Goal: Transaction & Acquisition: Purchase product/service

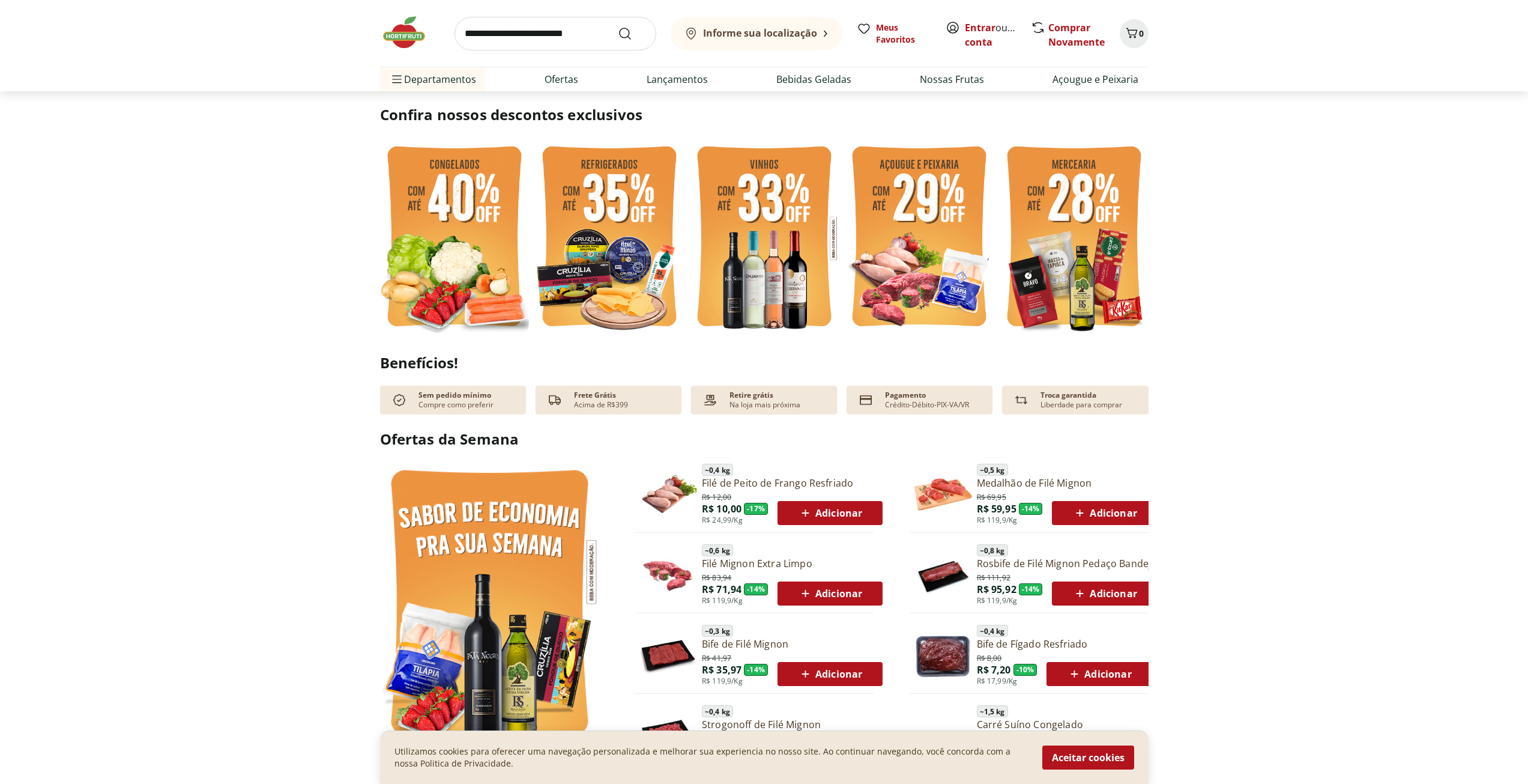
scroll to position [240, 0]
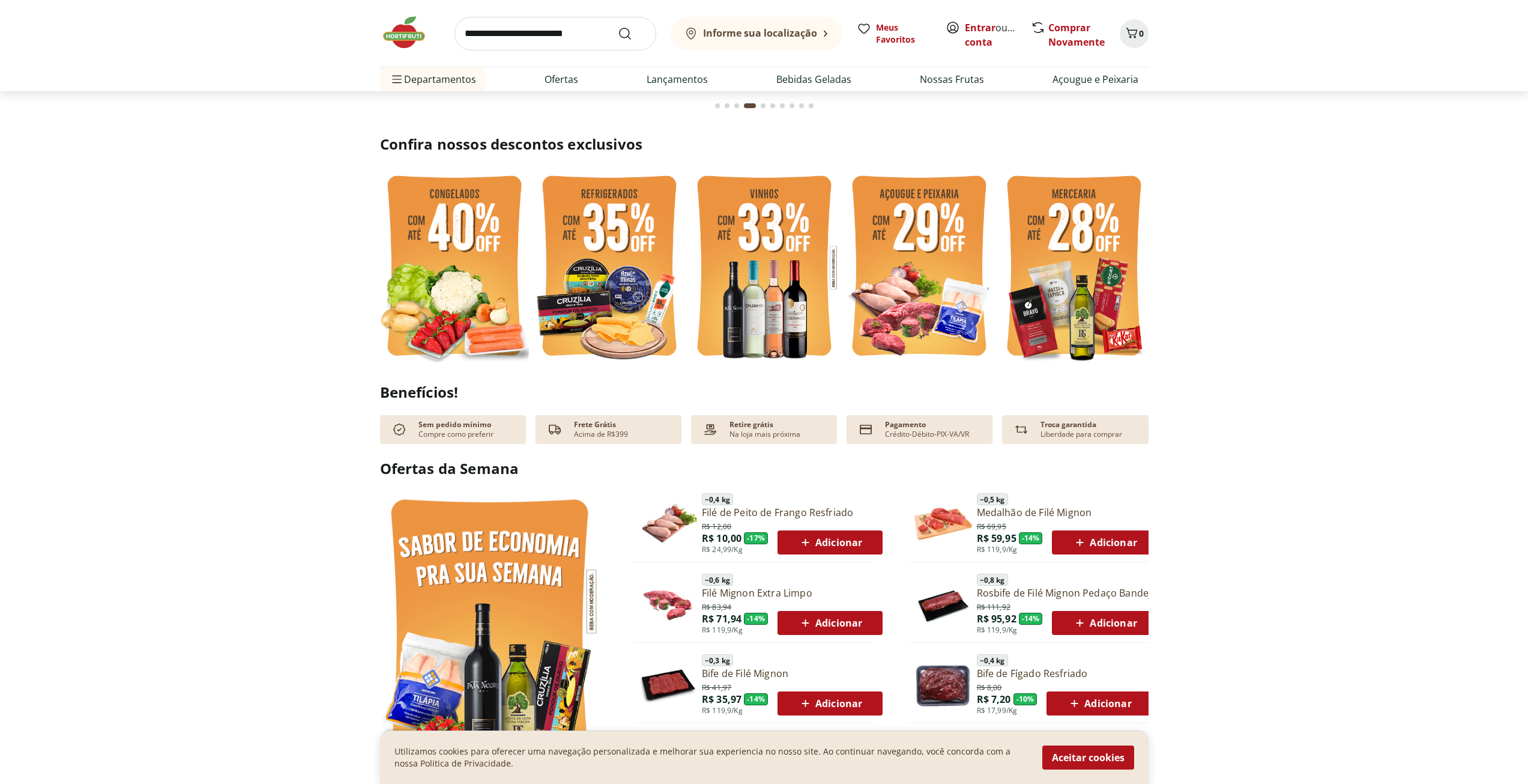
click at [736, 105] on div "Go to page 3 from fs-carousel" at bounding box center [737, 105] width 5 height 5
click at [729, 108] on div "Go to page 2 from fs-carousel" at bounding box center [727, 105] width 5 height 5
click at [717, 105] on div "Go to page 1 from fs-carousel" at bounding box center [717, 105] width 5 height 5
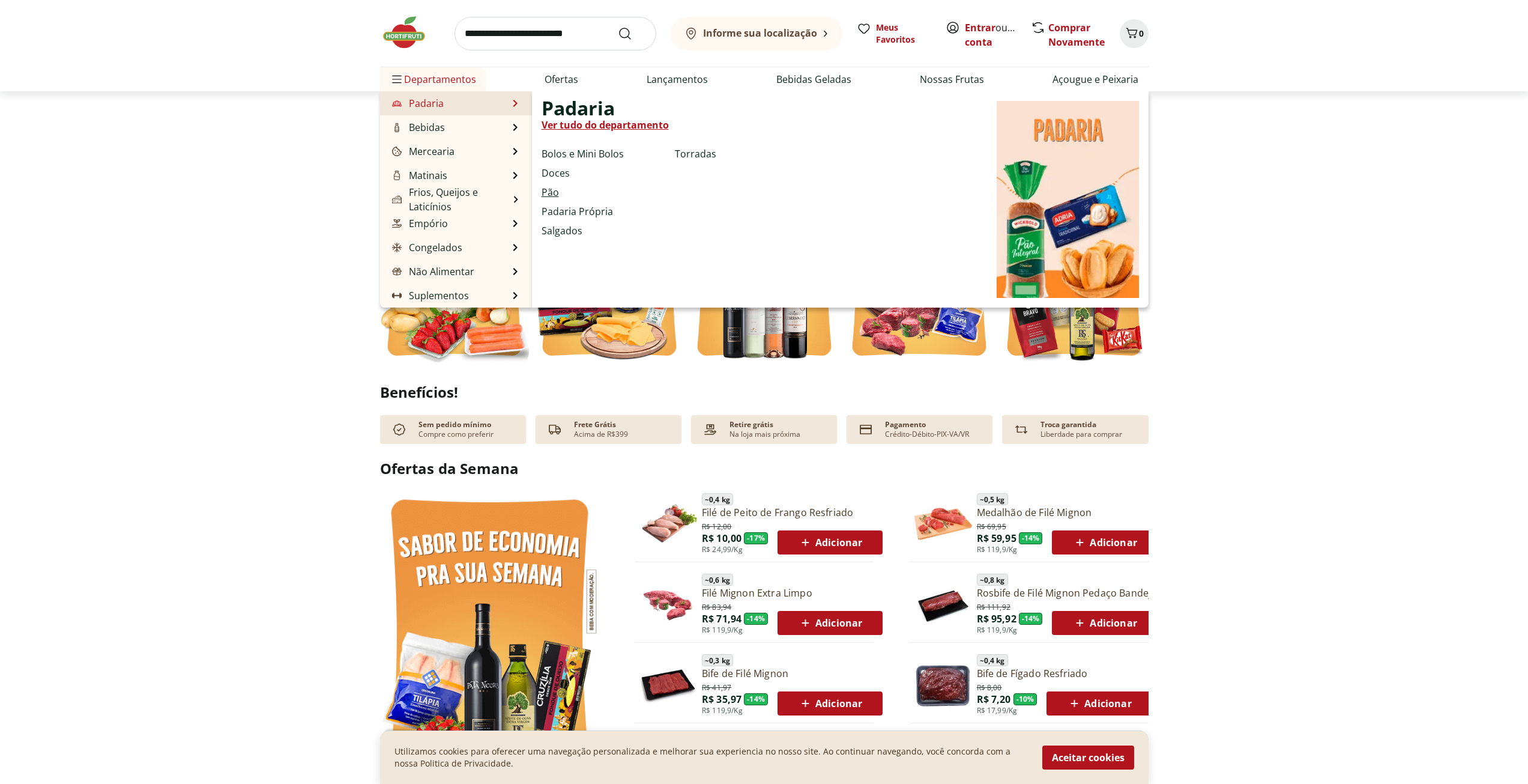
click at [549, 195] on ul "Bolos e Mini Bolos Doces Pão Padaria Própria Salgados Torradas" at bounding box center [606, 201] width 129 height 109
click at [549, 195] on link "Pão" at bounding box center [551, 192] width 18 height 14
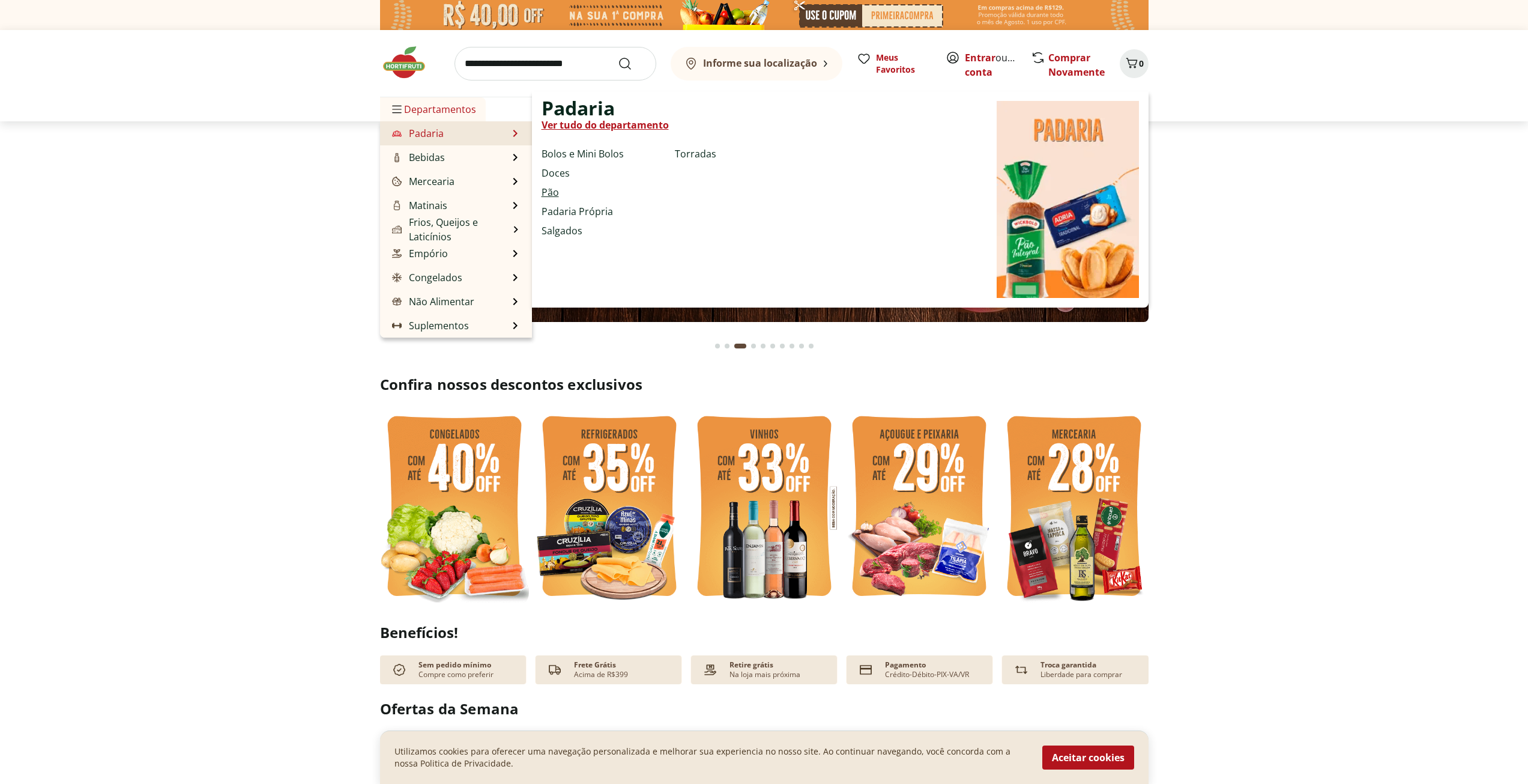
select select "**********"
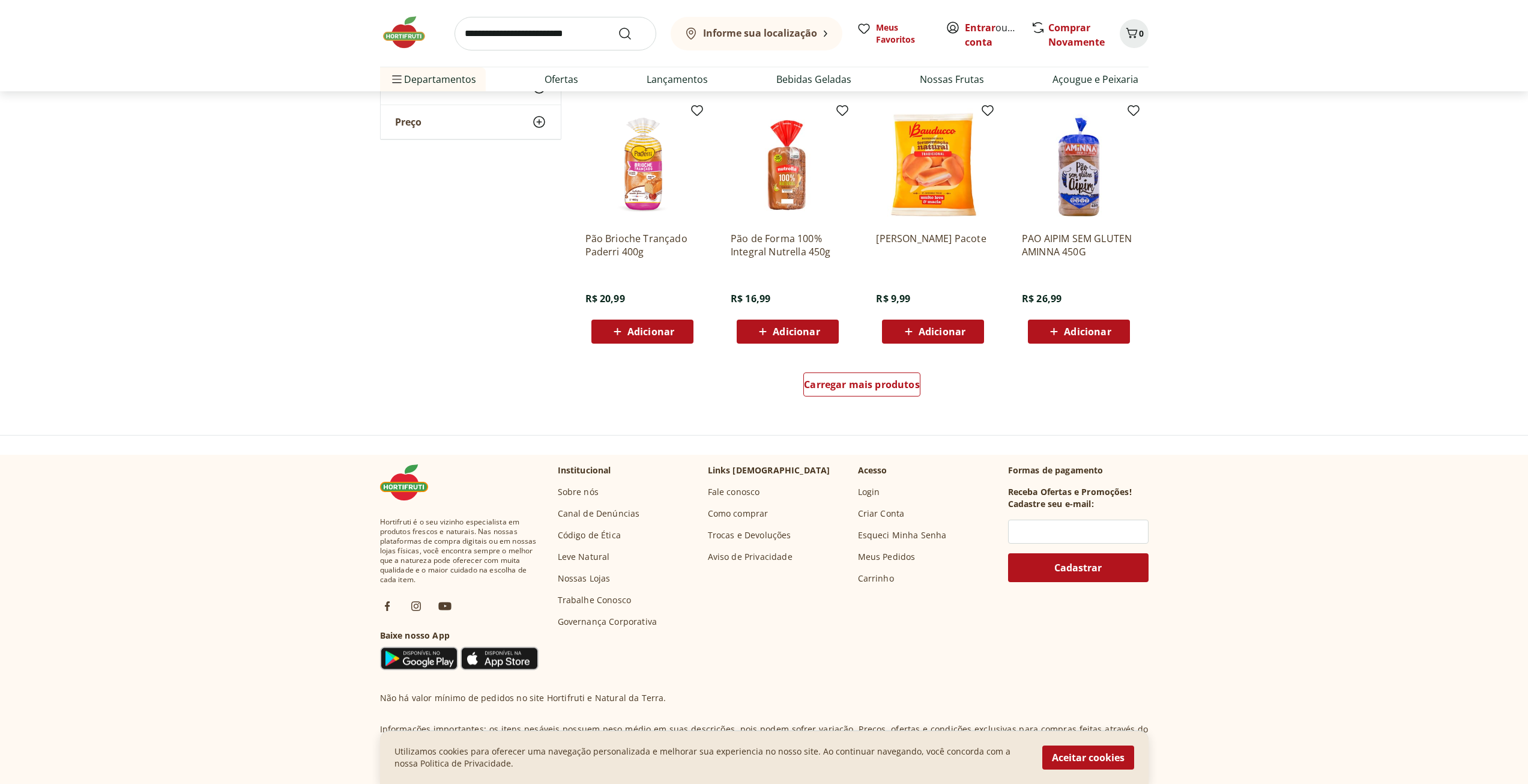
scroll to position [660, 0]
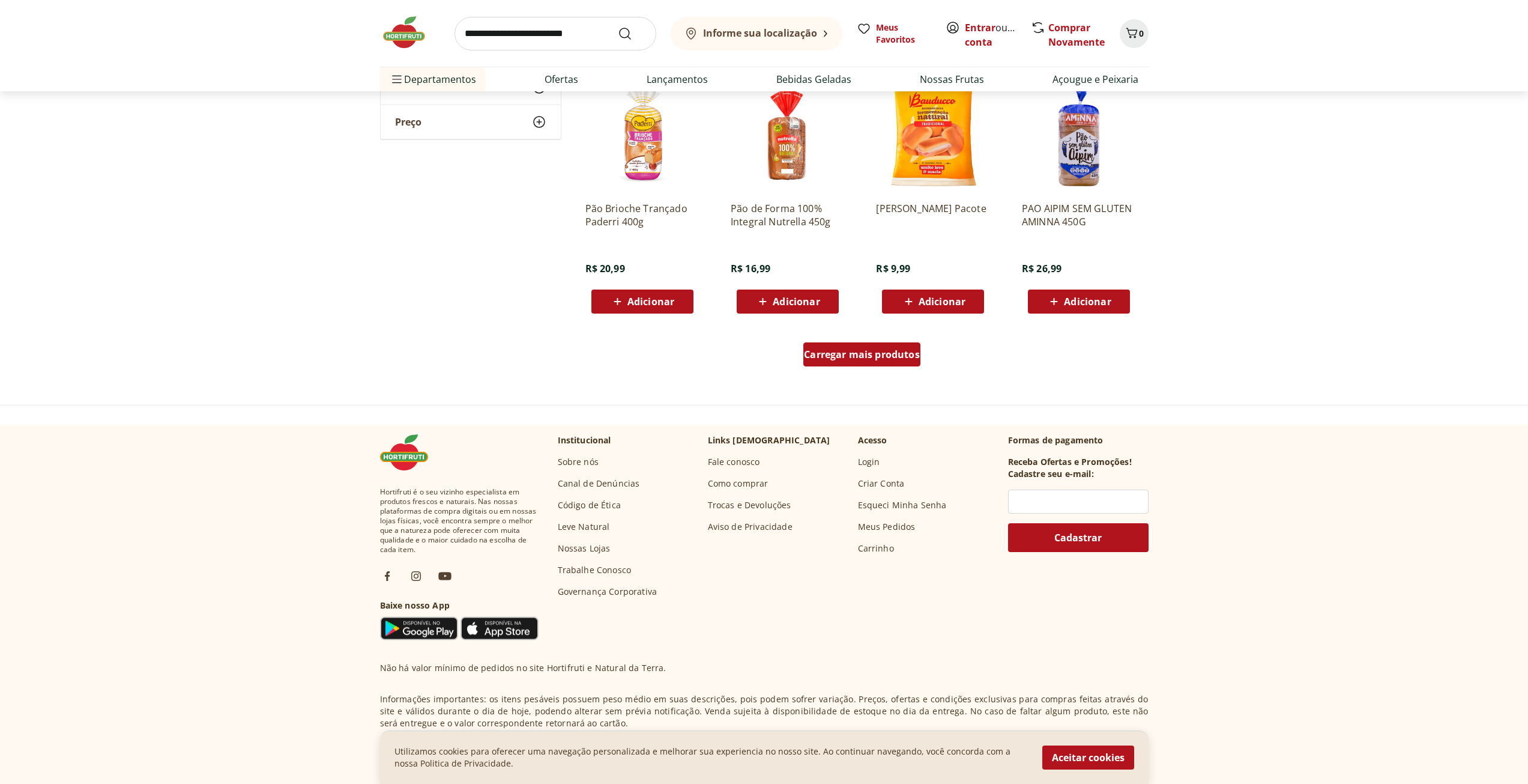
click at [828, 351] on span "Carregar mais produtos" at bounding box center [862, 355] width 116 height 10
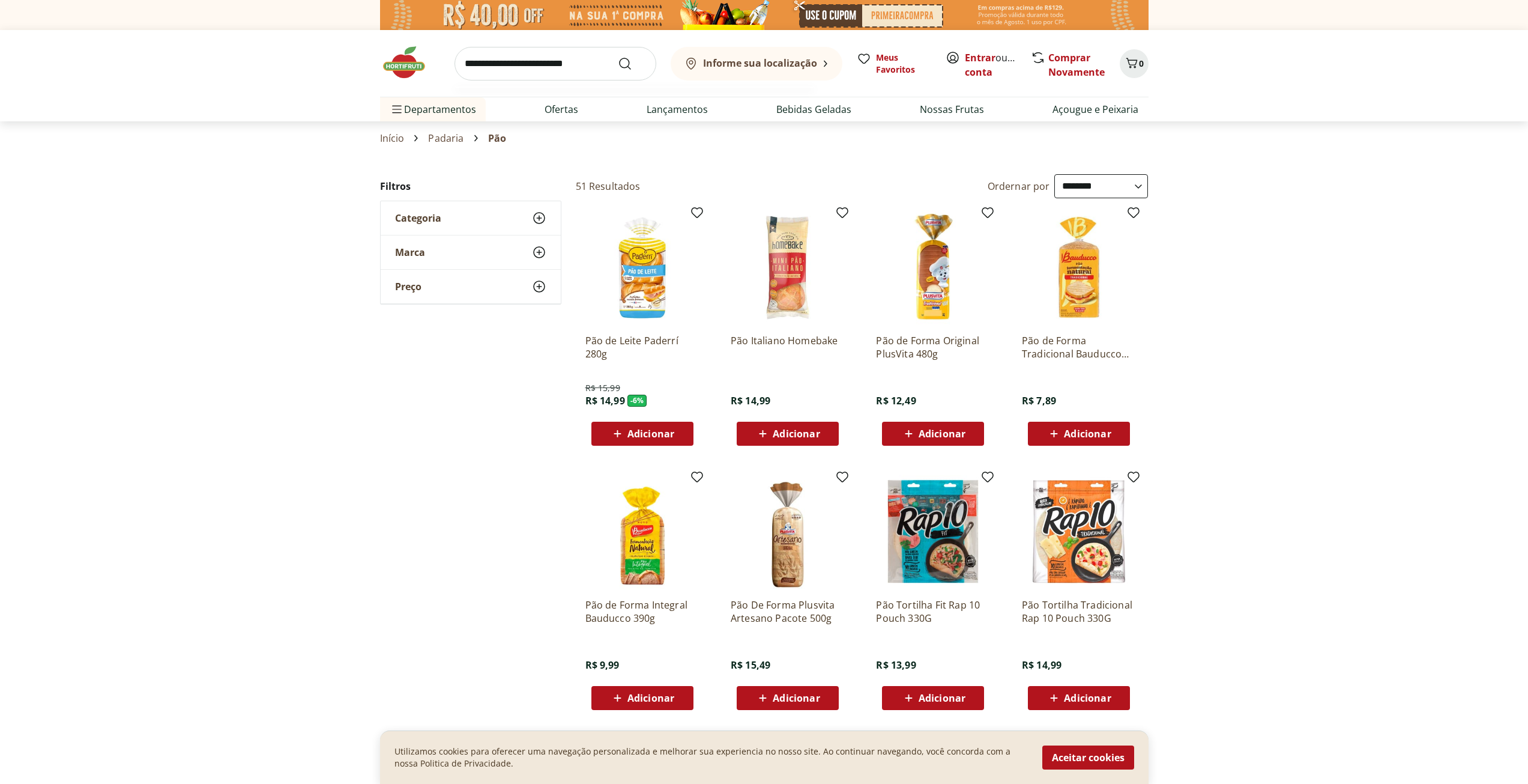
click at [524, 64] on input "search" at bounding box center [555, 64] width 202 height 34
